Goal: Transaction & Acquisition: Purchase product/service

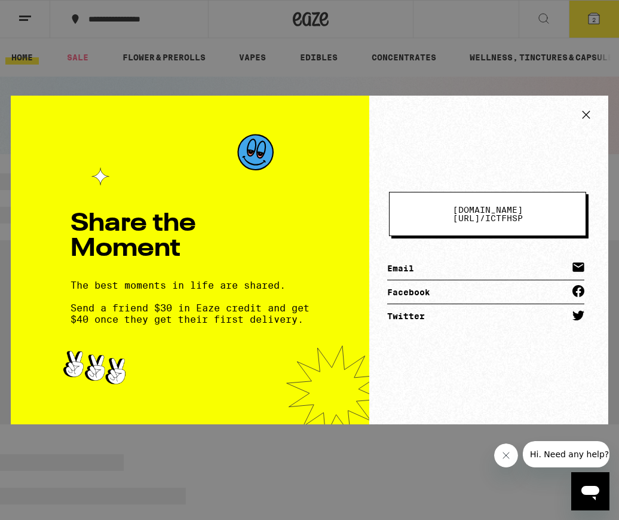
click at [588, 114] on icon at bounding box center [586, 114] width 7 height 7
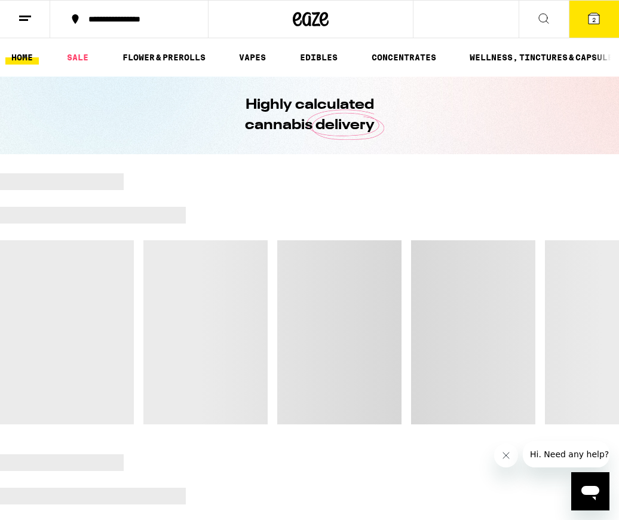
click at [588, 114] on div "Share the Moment The best moments in life are shared. Send a friend $30 in Eaze…" at bounding box center [309, 260] width 619 height 520
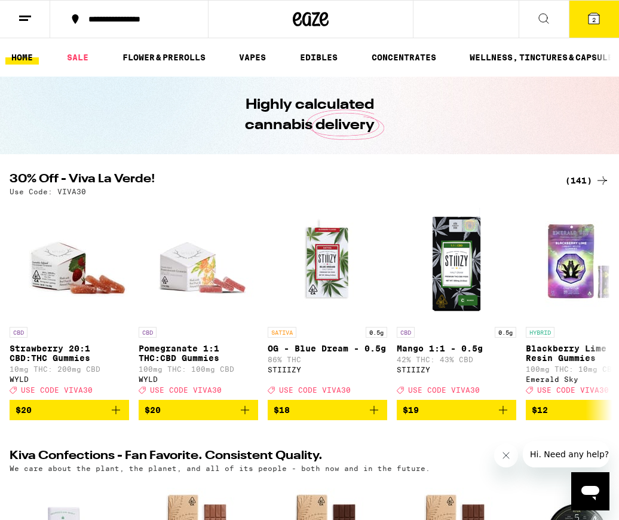
click at [69, 58] on div "Share the Moment The best moments in life are shared. Send a friend $30 in Eaze…" at bounding box center [309, 260] width 619 height 520
click at [77, 58] on link "SALE" at bounding box center [77, 57] width 33 height 14
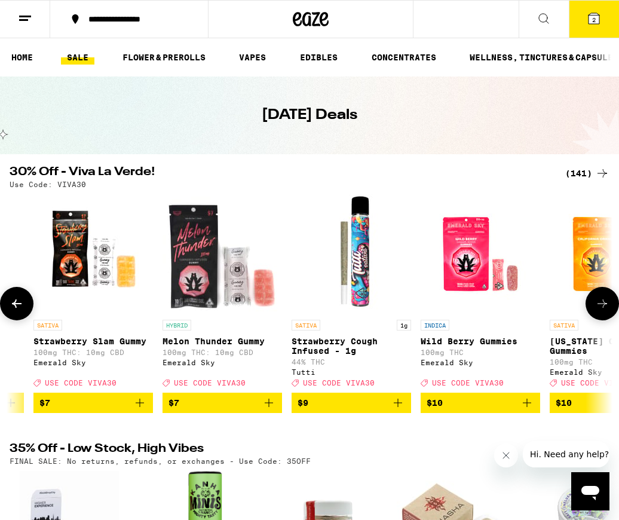
scroll to position [0, 1795]
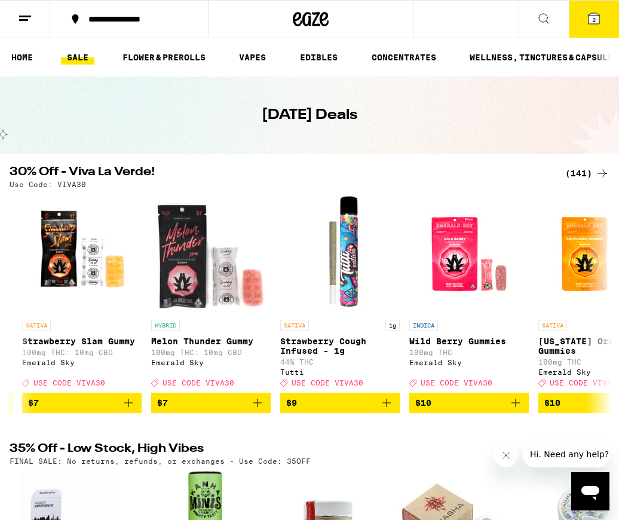
click at [582, 174] on div "(141)" at bounding box center [587, 173] width 44 height 14
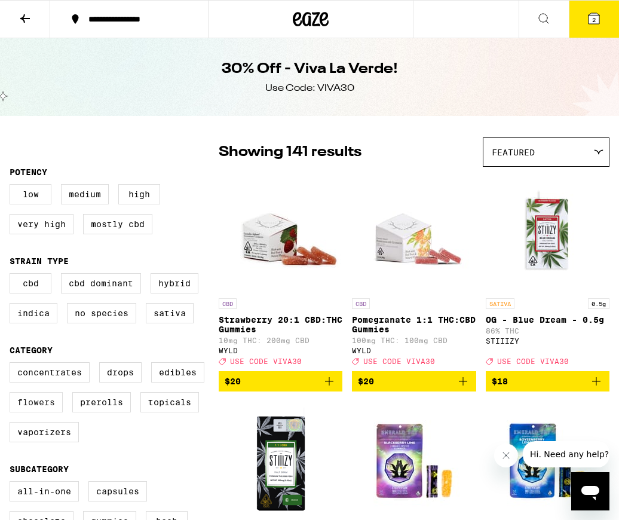
click at [38, 408] on label "Flowers" at bounding box center [36, 402] width 53 height 20
click at [13, 365] on input "Flowers" at bounding box center [12, 364] width 1 height 1
checkbox input "true"
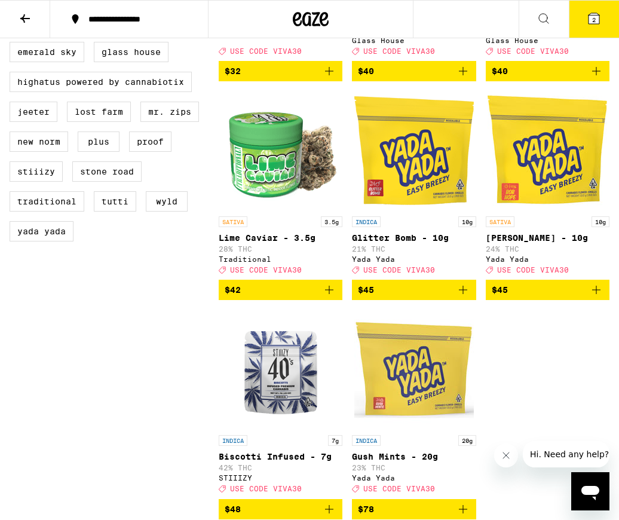
scroll to position [977, 0]
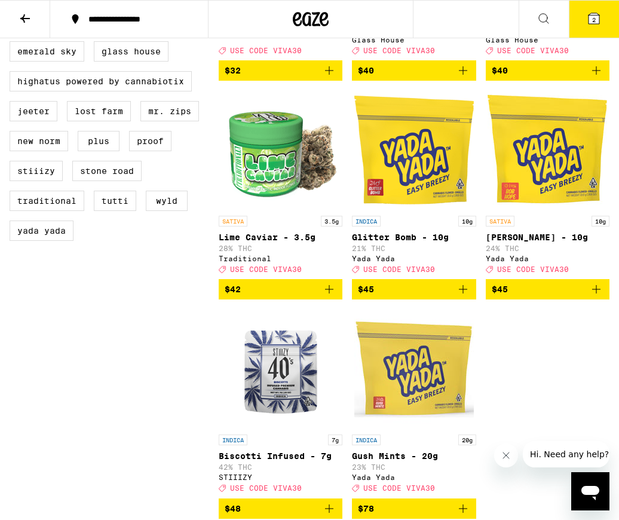
click at [597, 293] on icon "Add to bag" at bounding box center [596, 289] width 8 height 8
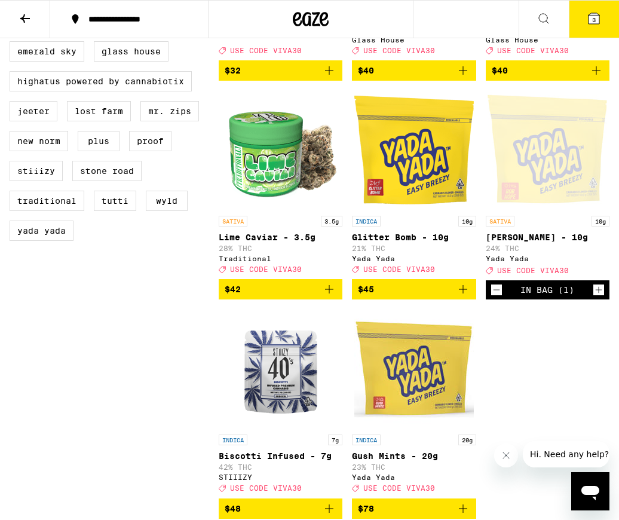
click at [598, 293] on icon "Increment" at bounding box center [599, 290] width 7 height 7
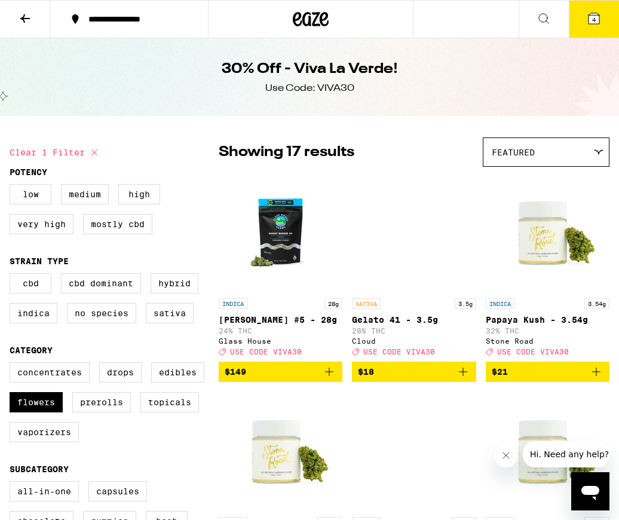
scroll to position [0, 0]
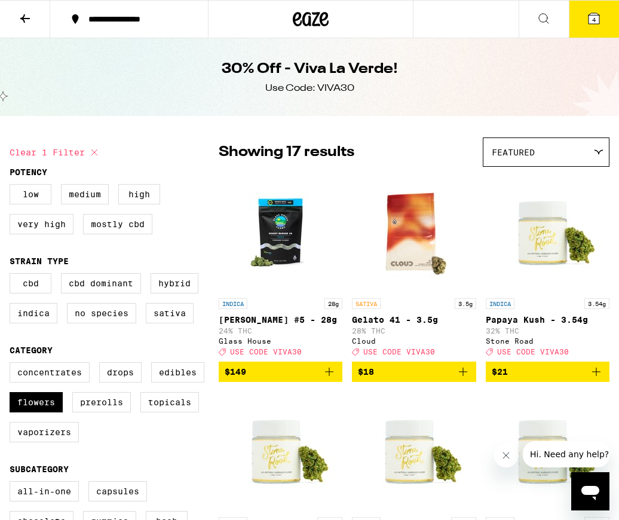
click at [592, 21] on icon at bounding box center [594, 18] width 11 height 11
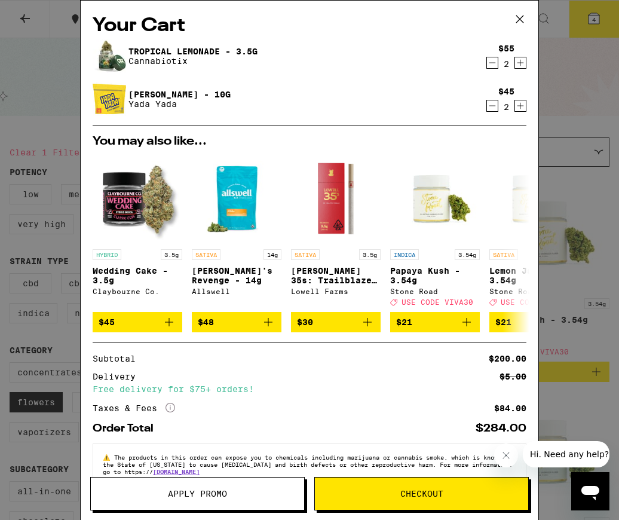
click at [490, 63] on icon "Decrement" at bounding box center [493, 63] width 7 height 0
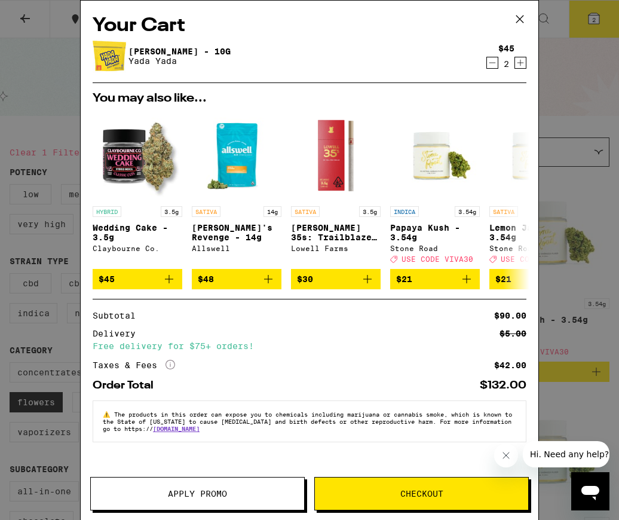
click at [241, 500] on button "Apply Promo" at bounding box center [197, 493] width 215 height 33
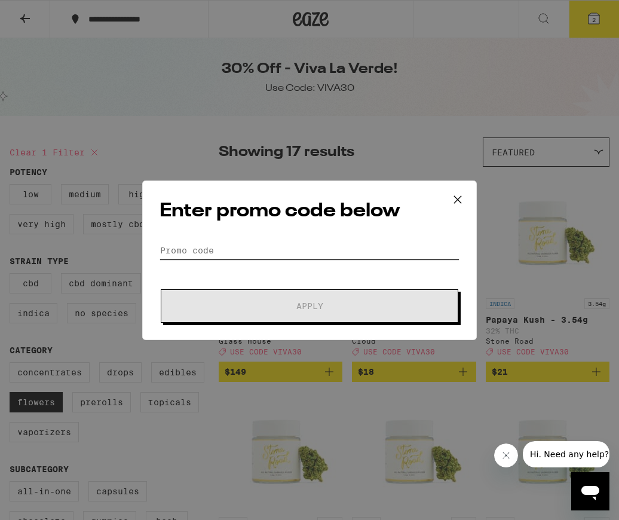
click at [227, 249] on input "Promo Code" at bounding box center [310, 250] width 300 height 18
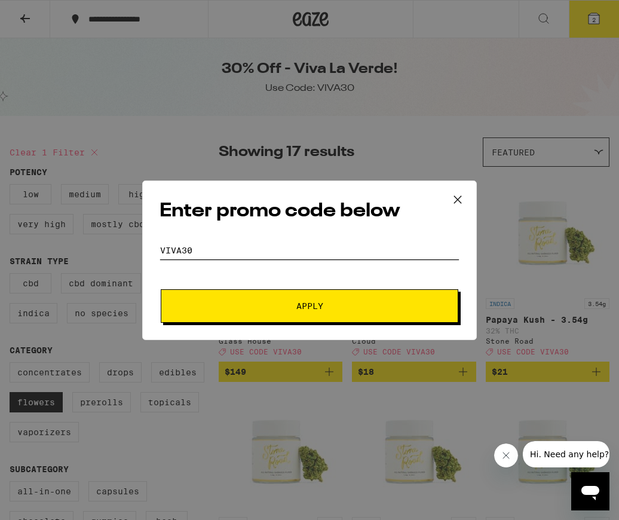
type input "viva30"
click at [286, 300] on button "Apply" at bounding box center [310, 305] width 298 height 33
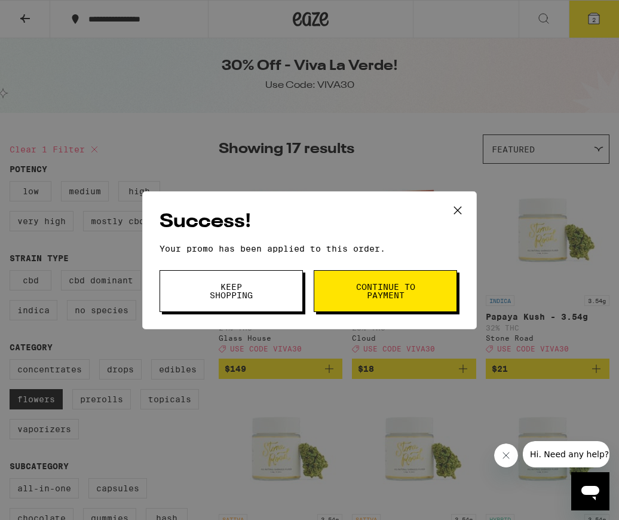
click at [373, 298] on span "Continue to payment" at bounding box center [385, 291] width 61 height 17
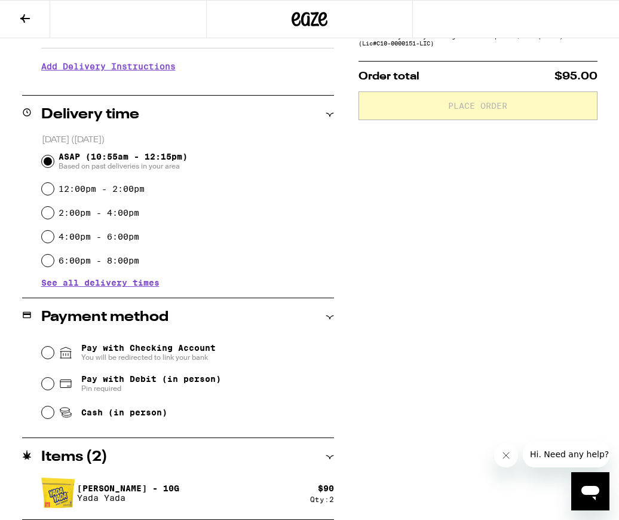
scroll to position [237, 0]
click at [48, 384] on input "Pay with Debit (in person) Pin required" at bounding box center [48, 384] width 12 height 12
radio input "true"
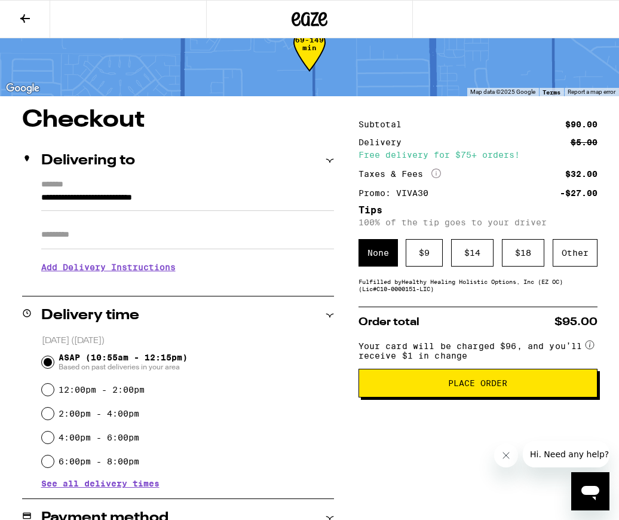
scroll to position [35, 0]
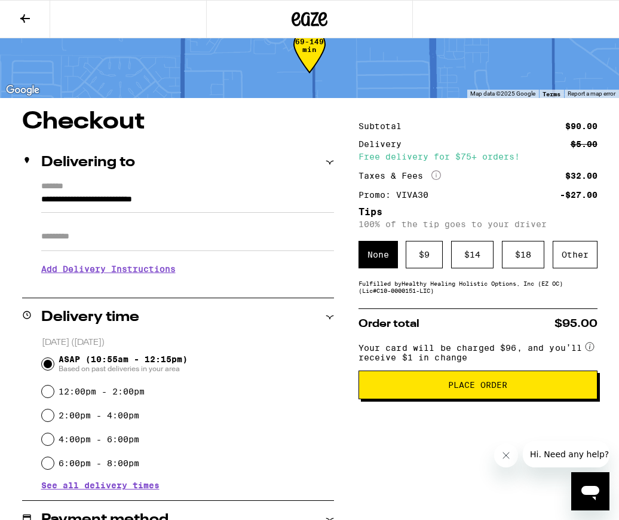
click at [487, 389] on span "Place Order" at bounding box center [477, 385] width 59 height 8
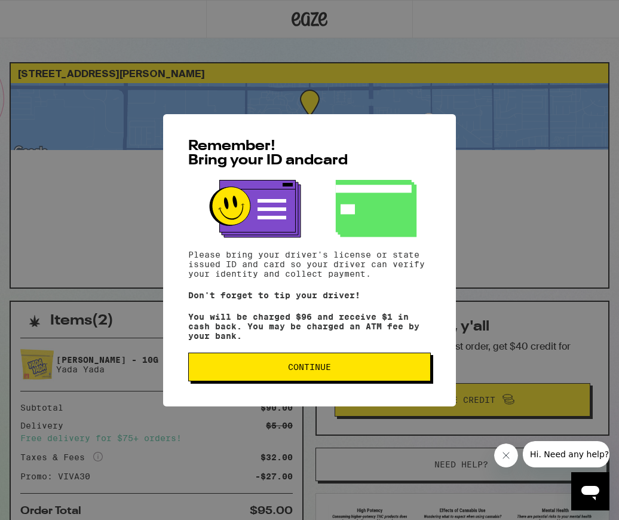
click at [317, 371] on span "Continue" at bounding box center [309, 367] width 43 height 8
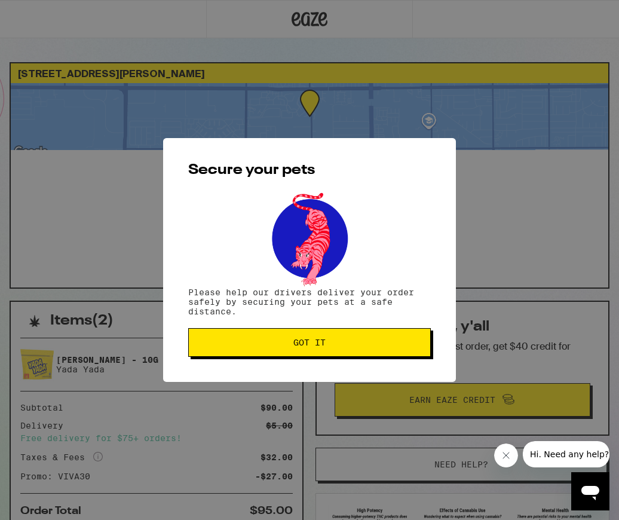
click at [316, 344] on span "Got it" at bounding box center [309, 342] width 32 height 8
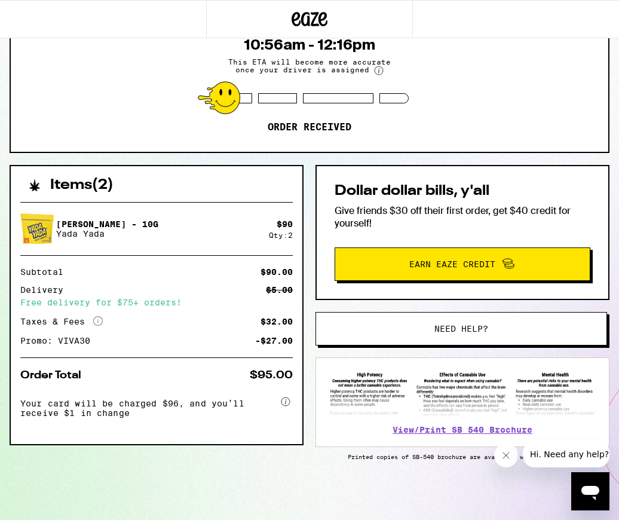
scroll to position [138, 0]
